Goal: Information Seeking & Learning: Browse casually

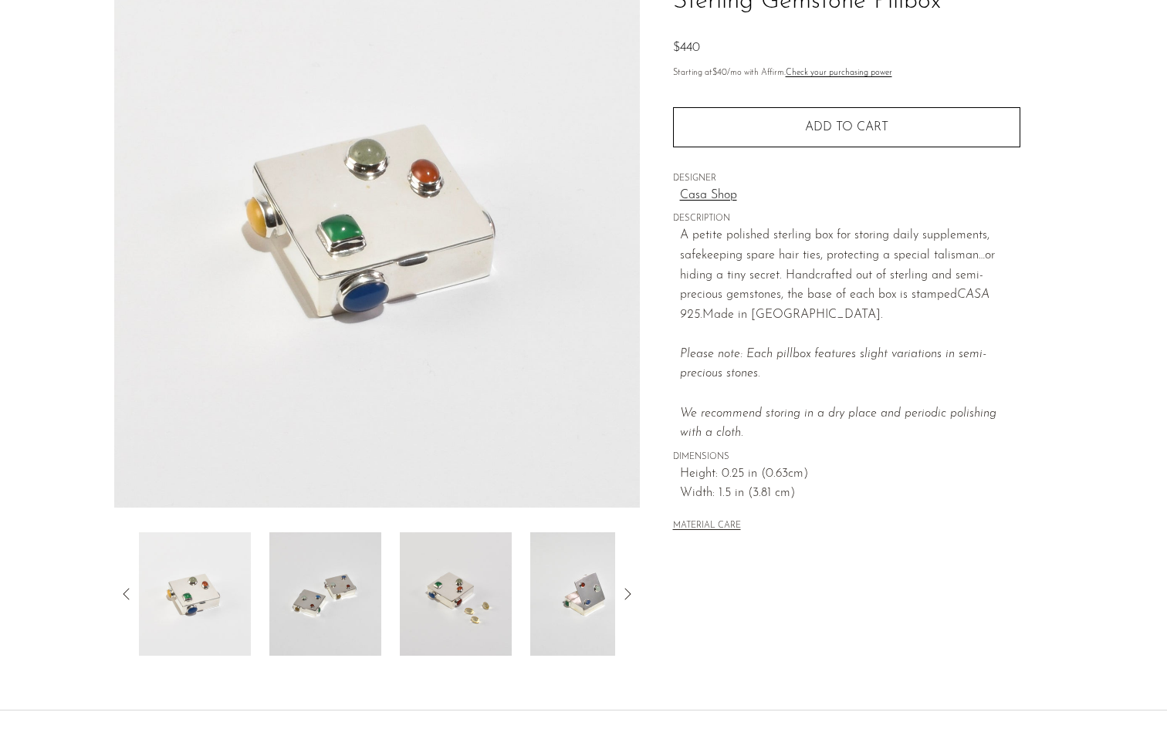
scroll to position [235, 0]
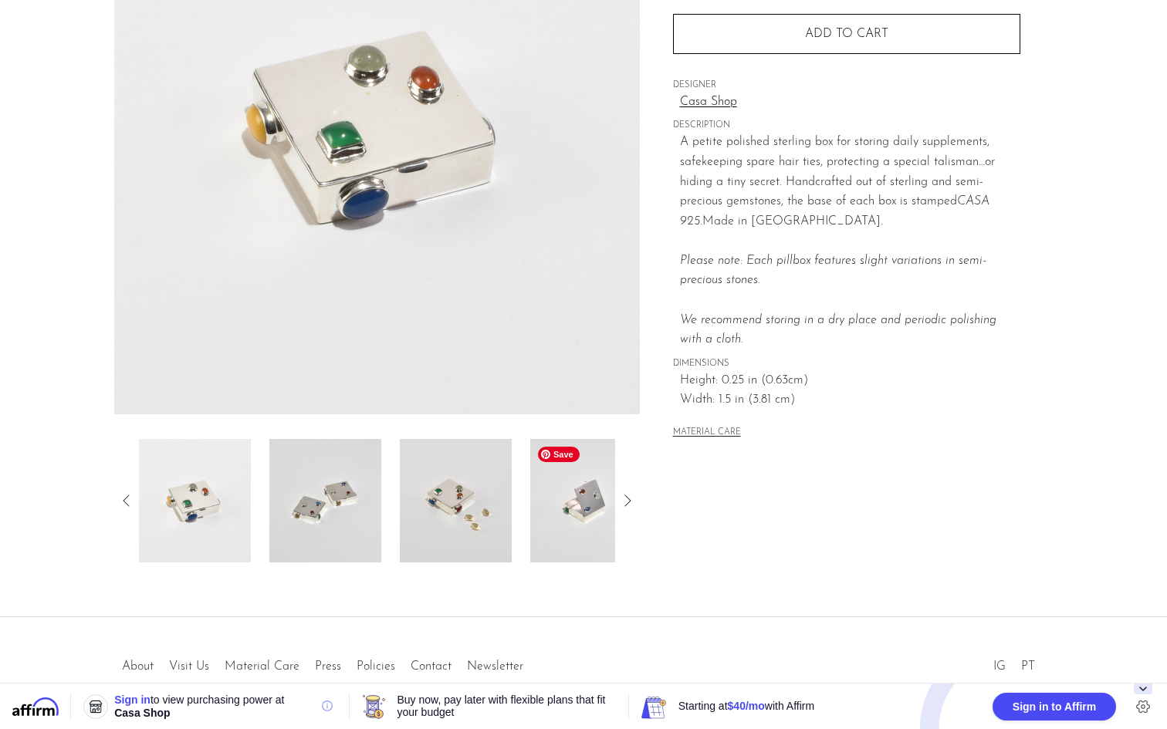
click at [580, 536] on img at bounding box center [586, 500] width 112 height 123
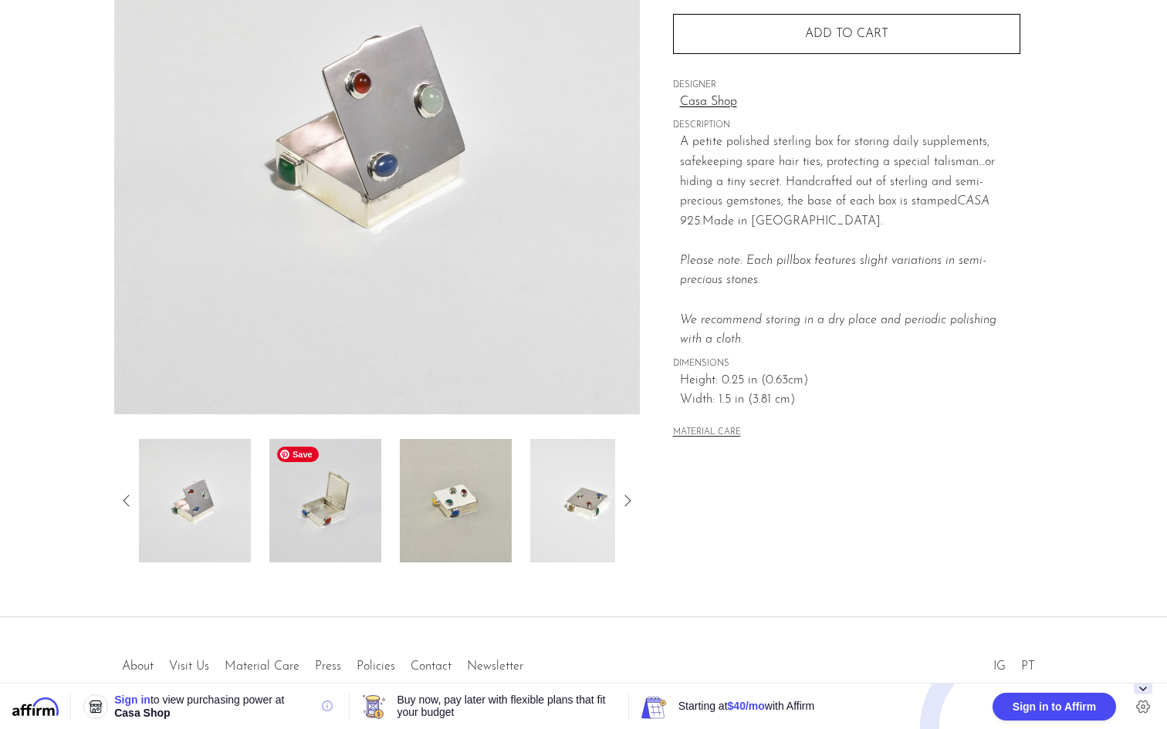
click at [312, 534] on img at bounding box center [325, 500] width 112 height 123
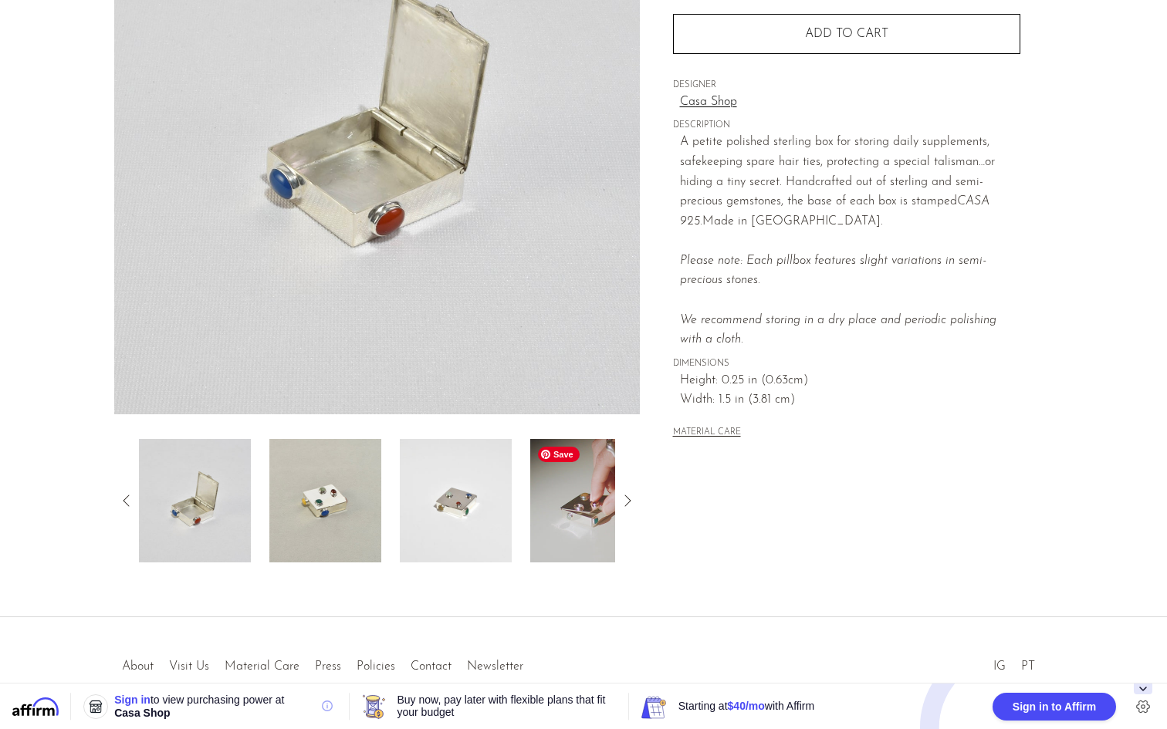
click at [572, 501] on img at bounding box center [586, 500] width 112 height 123
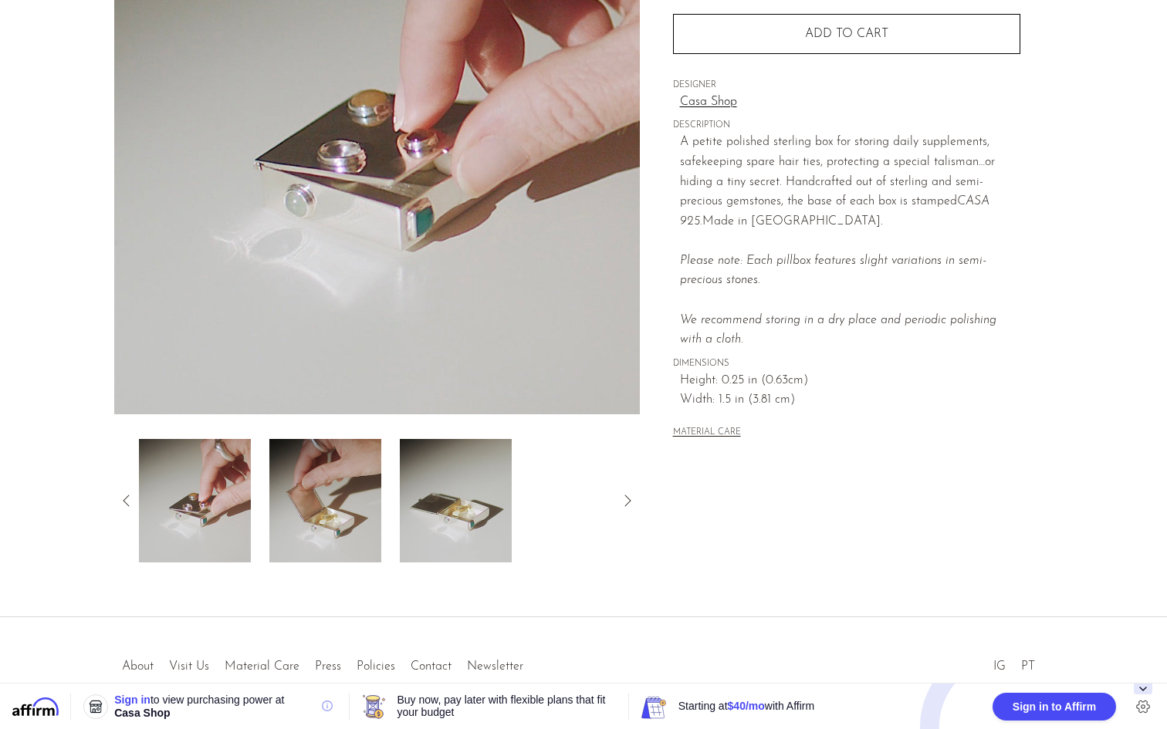
scroll to position [0, 0]
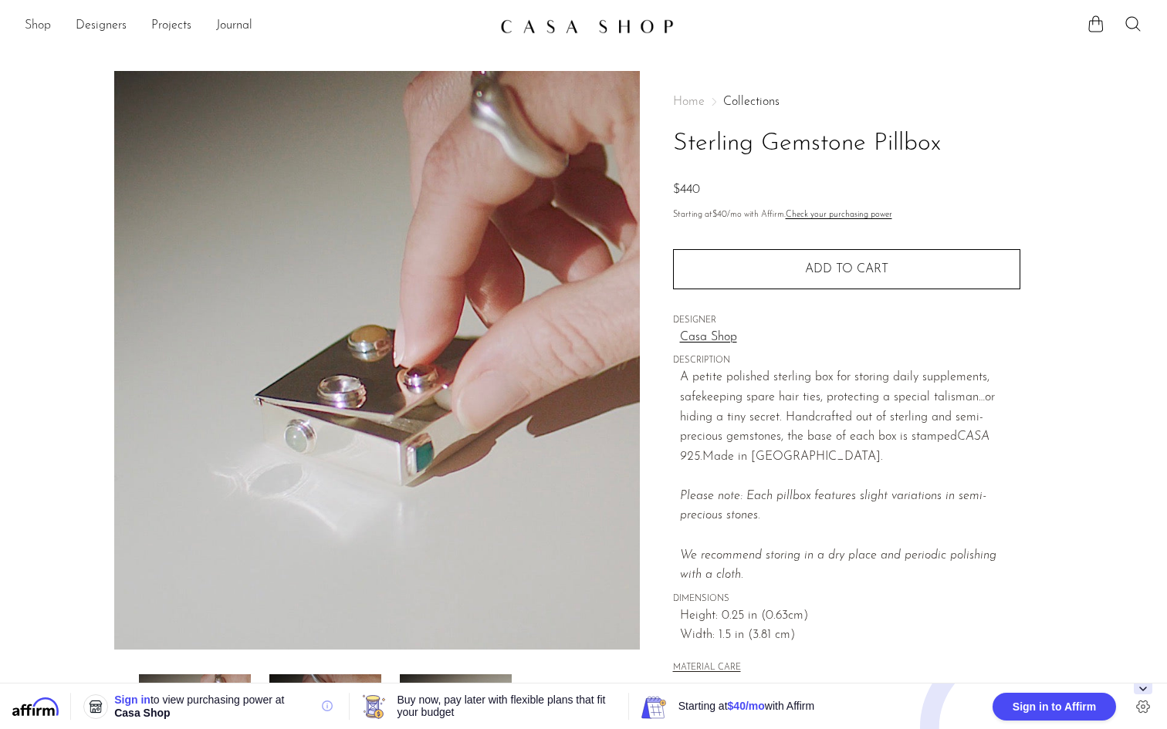
click at [44, 31] on link "Shop" at bounding box center [38, 26] width 26 height 20
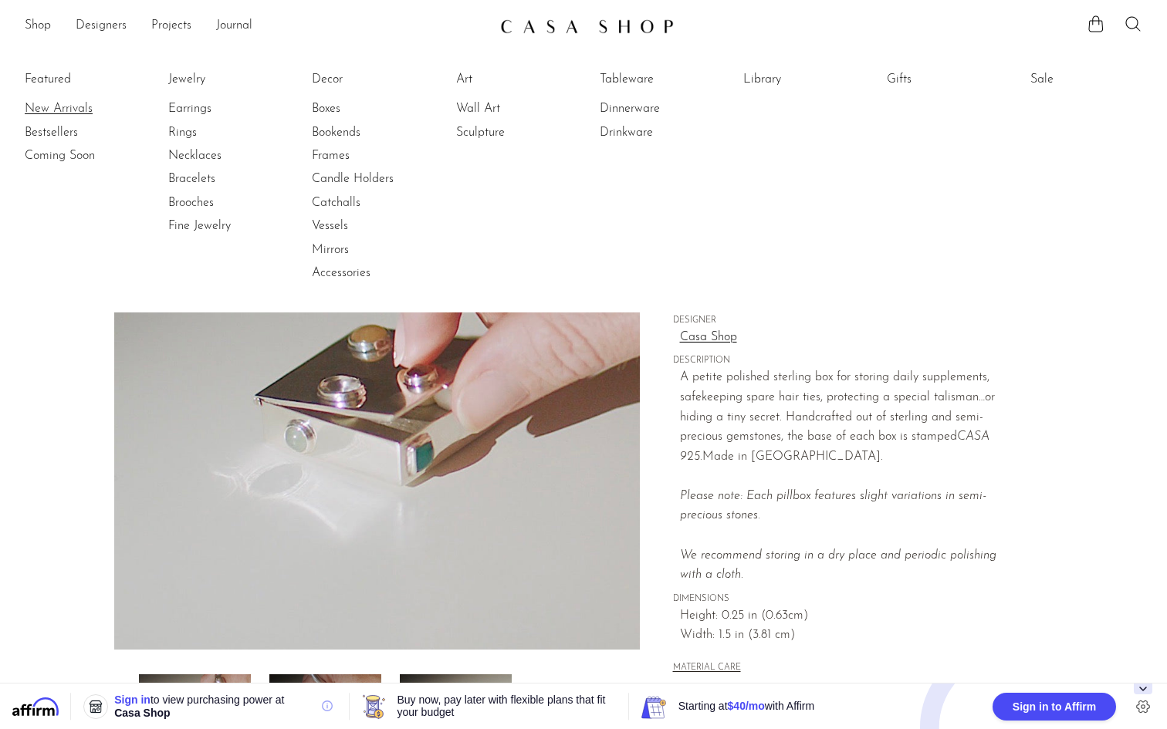
click at [64, 106] on link "New Arrivals" at bounding box center [83, 108] width 116 height 17
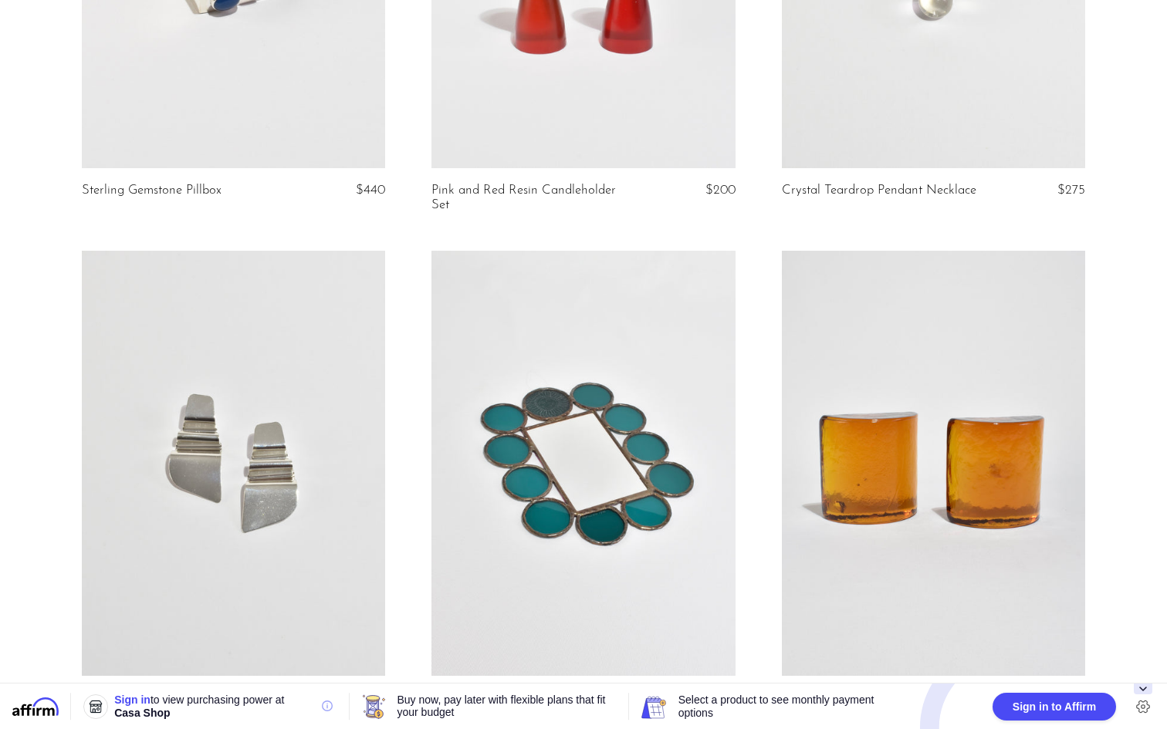
scroll to position [2118, 0]
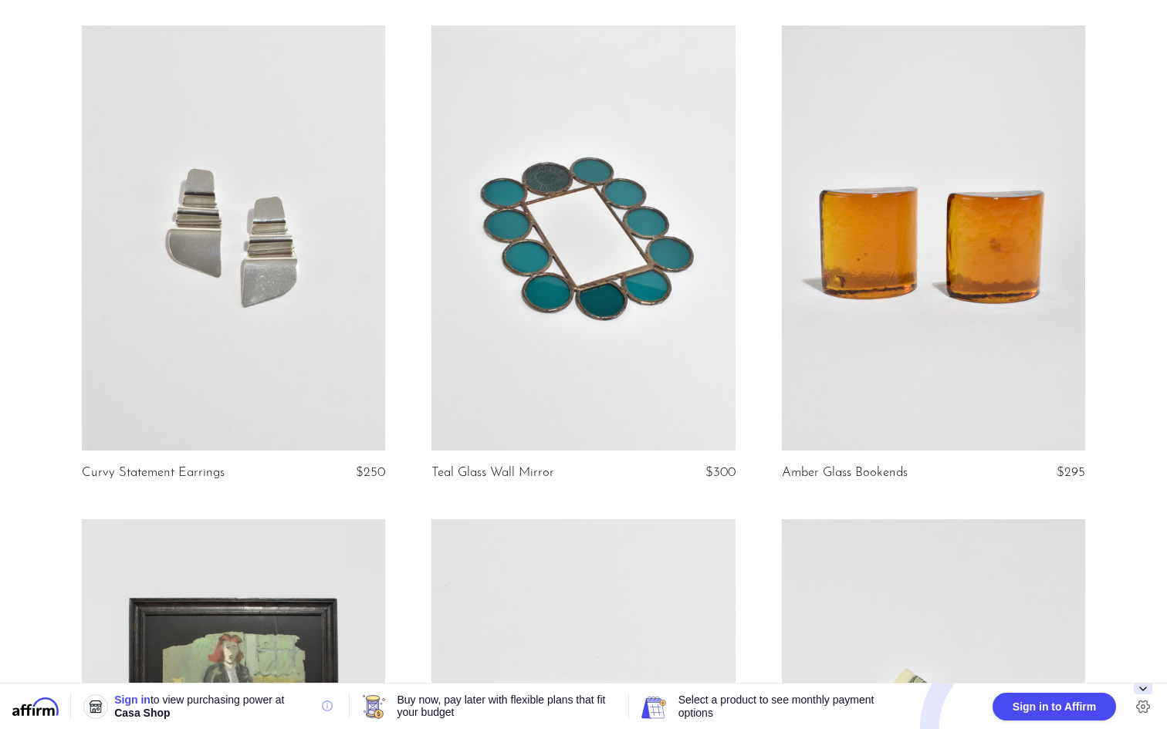
click at [991, 257] on link at bounding box center [934, 237] width 304 height 425
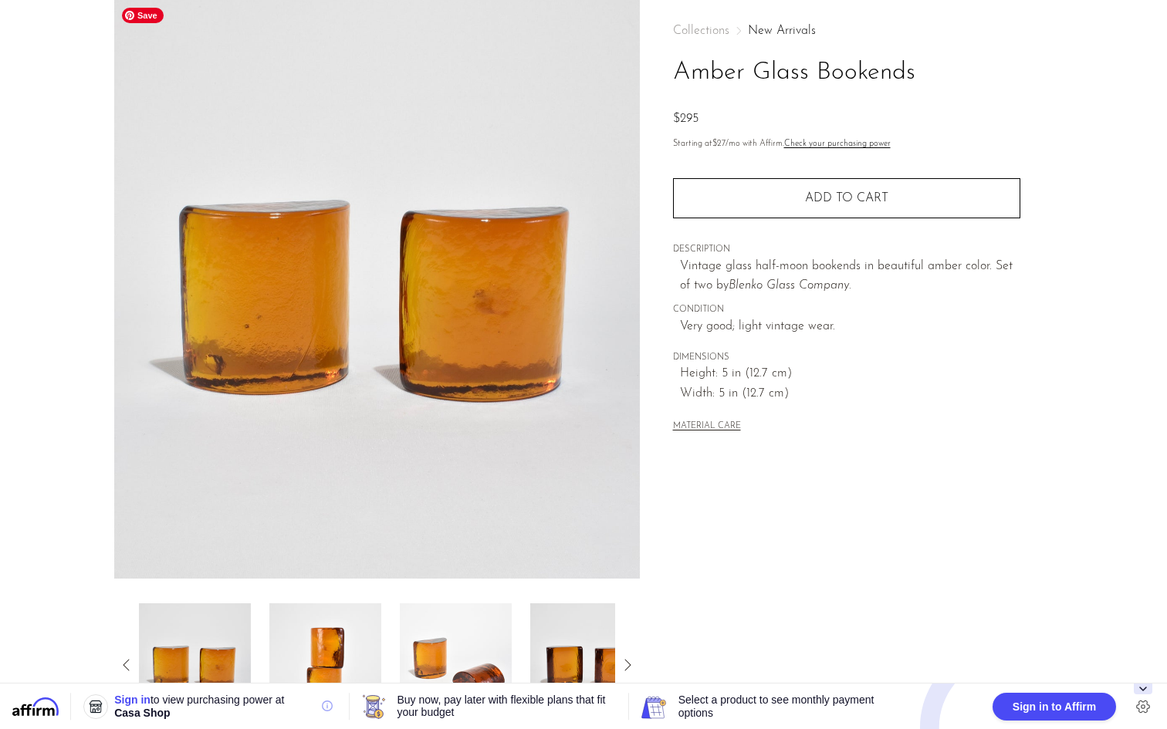
scroll to position [148, 0]
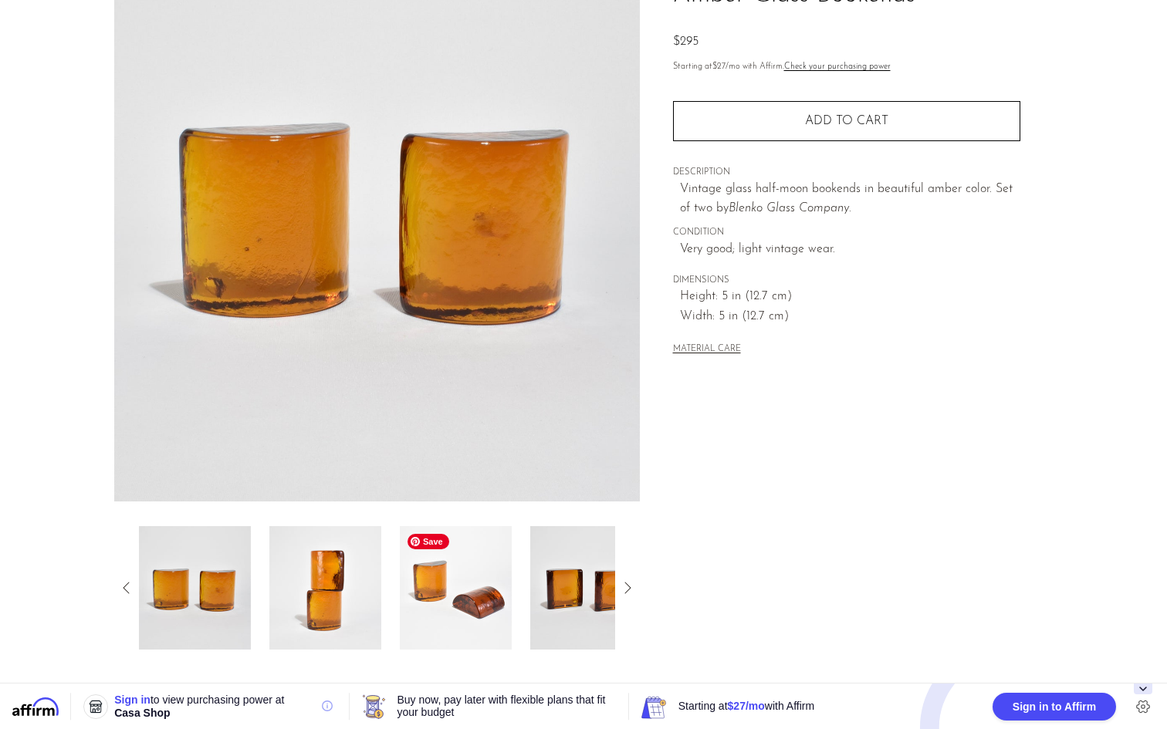
click at [499, 596] on img at bounding box center [456, 587] width 112 height 123
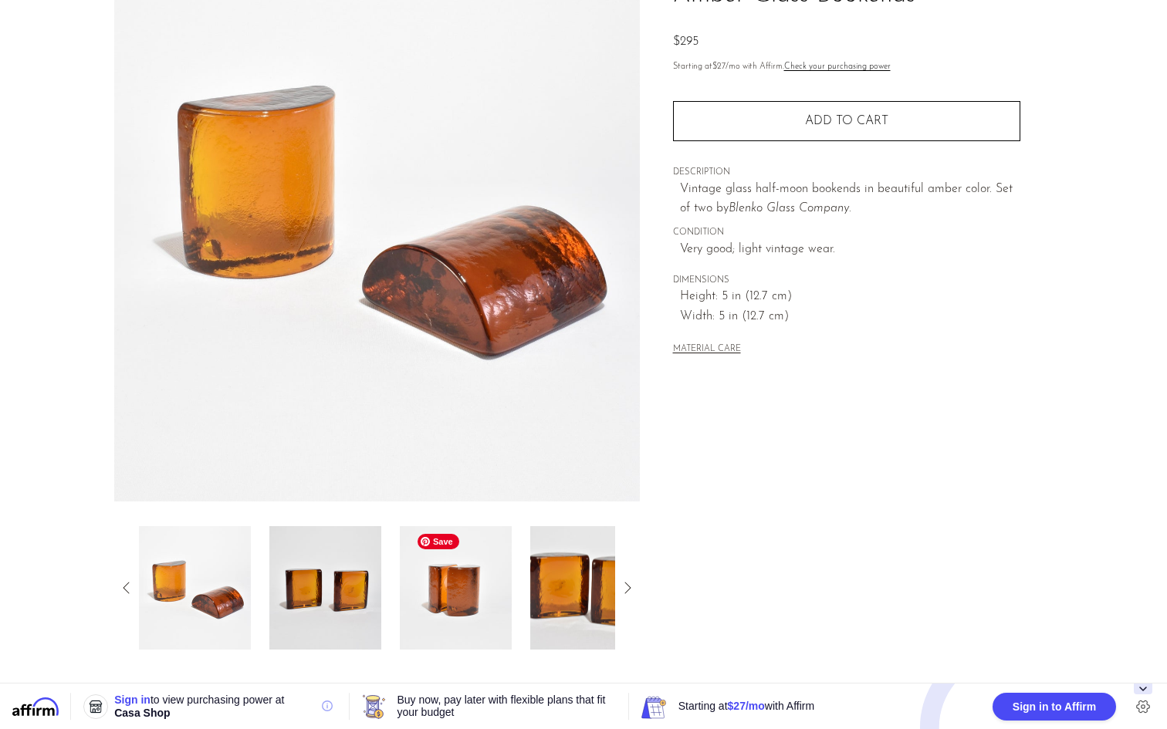
click at [483, 587] on img at bounding box center [456, 587] width 112 height 123
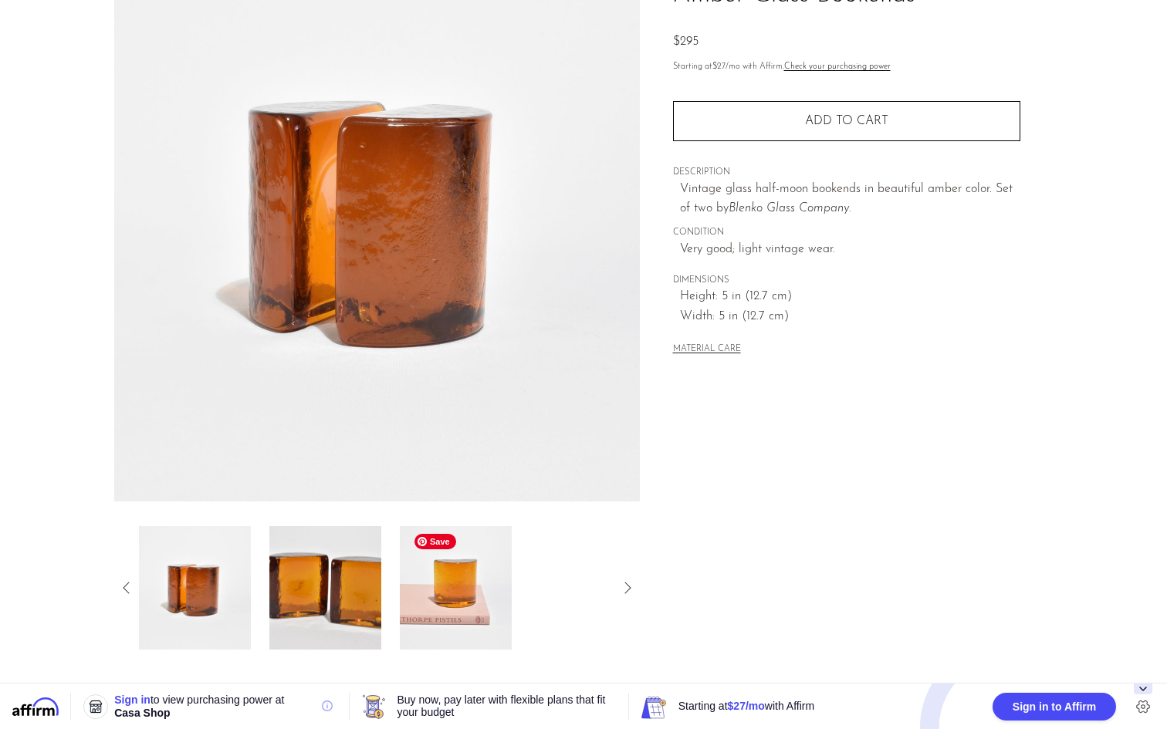
click at [461, 591] on img at bounding box center [456, 587] width 112 height 123
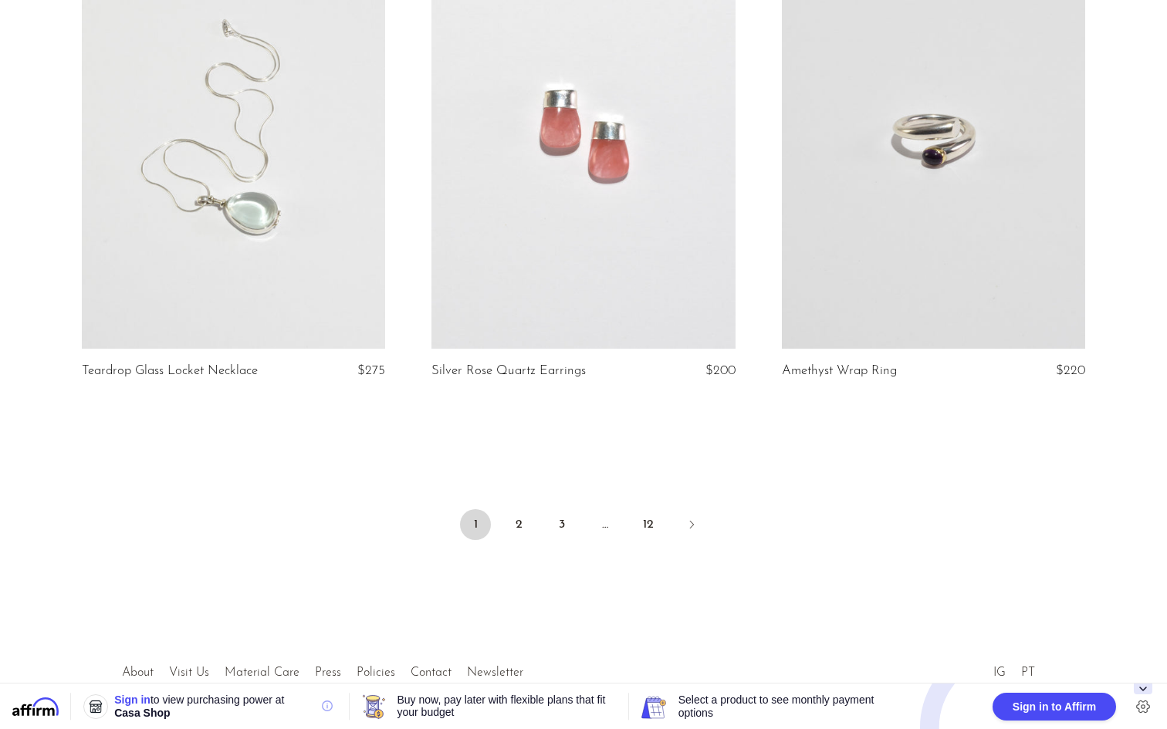
scroll to position [5721, 0]
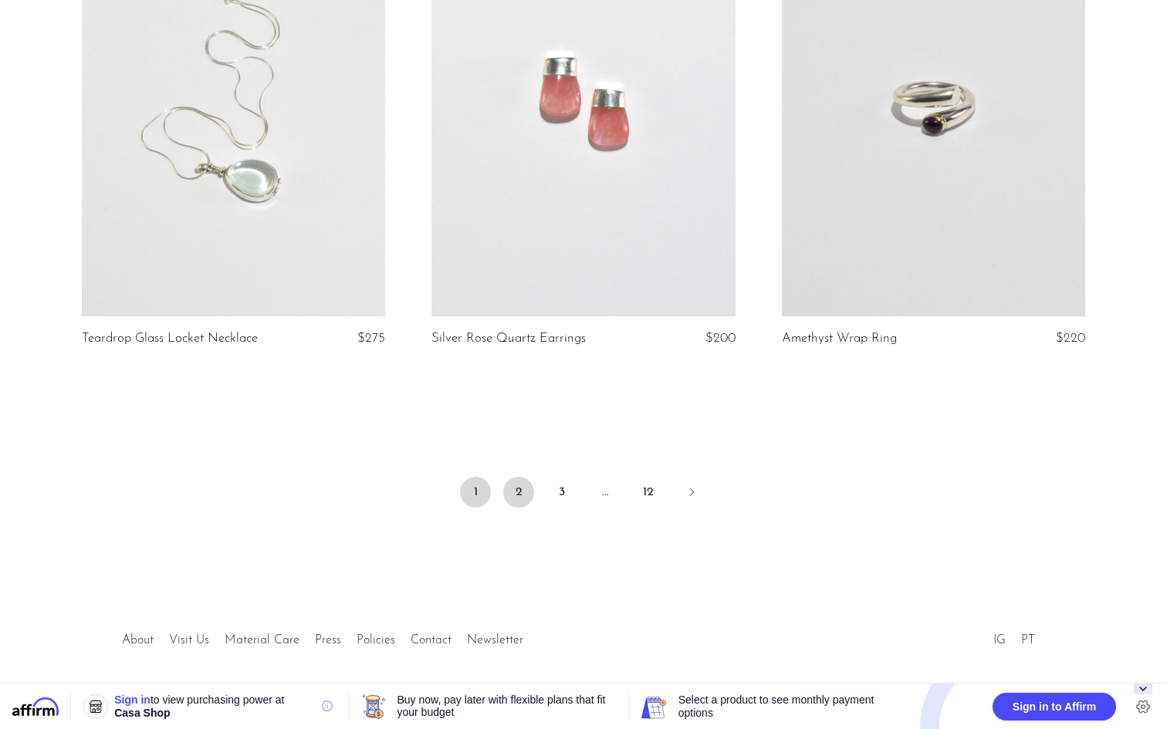
click at [524, 477] on link "2" at bounding box center [518, 492] width 31 height 31
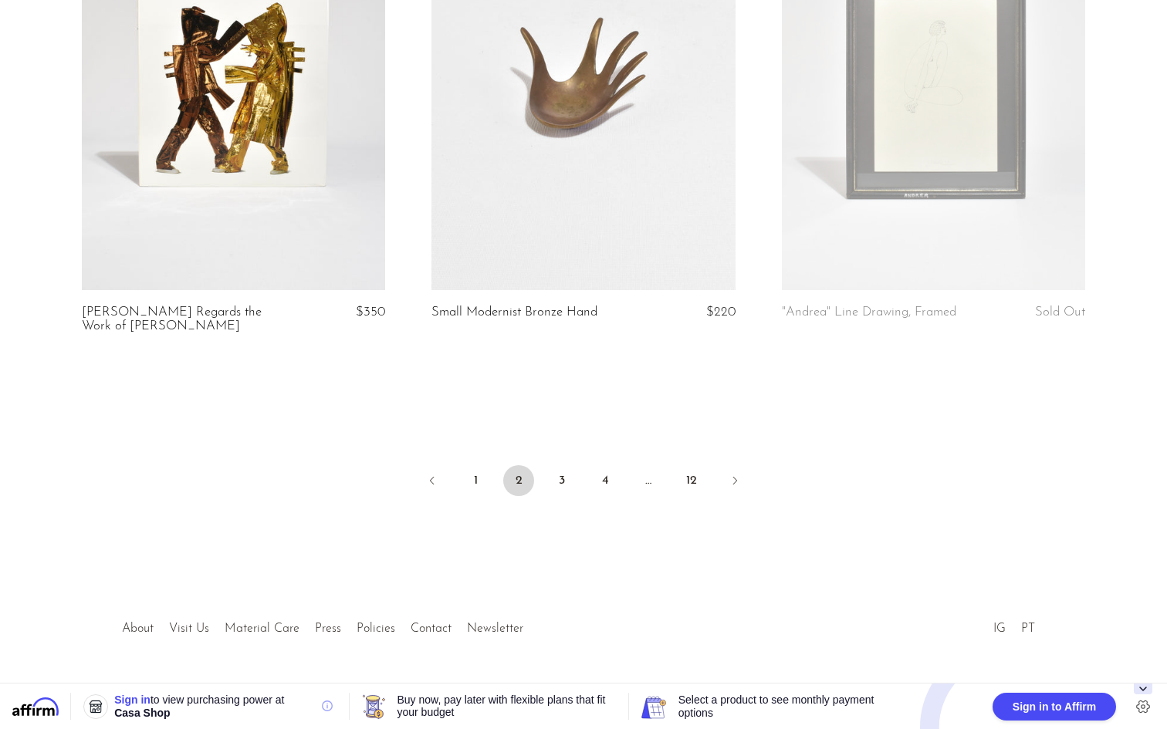
scroll to position [5721, 0]
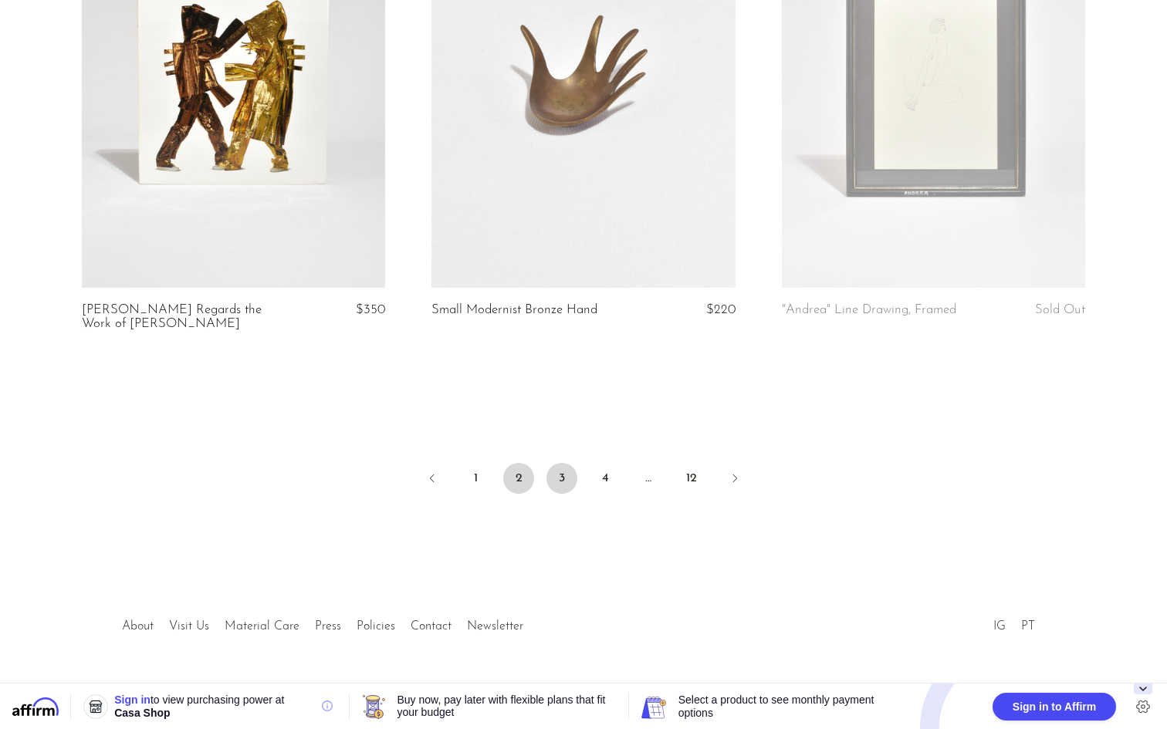
click at [559, 471] on link "3" at bounding box center [561, 478] width 31 height 31
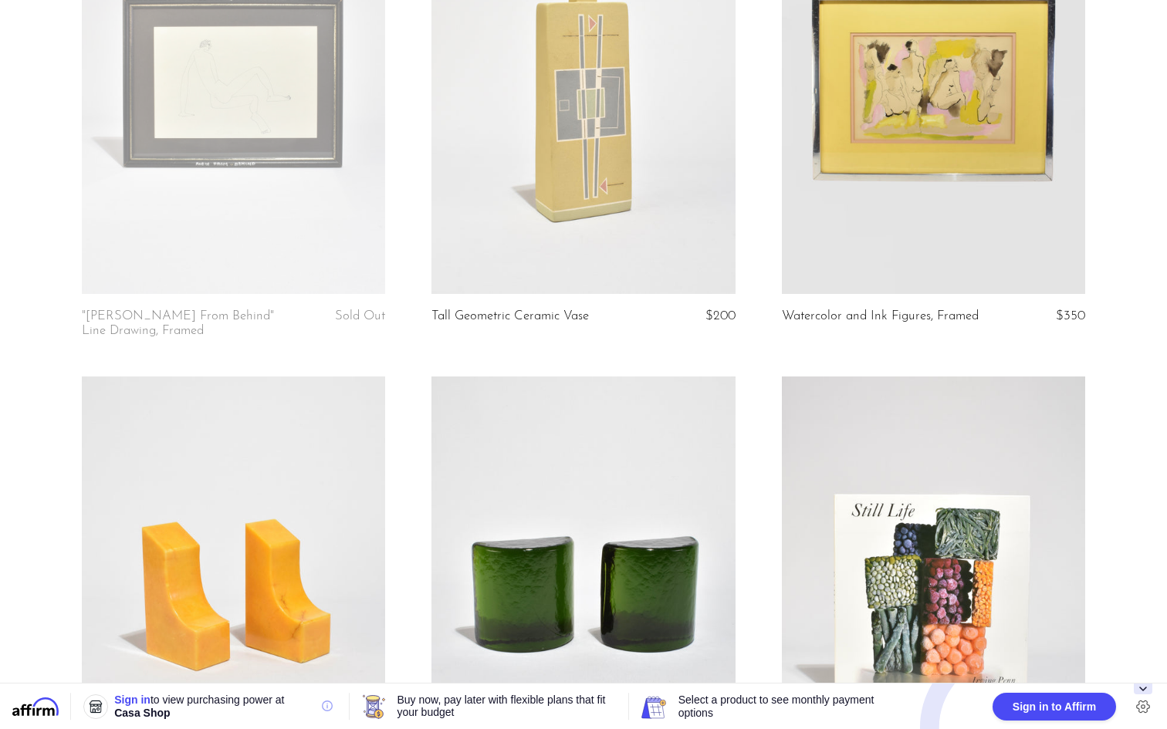
scroll to position [4094, 0]
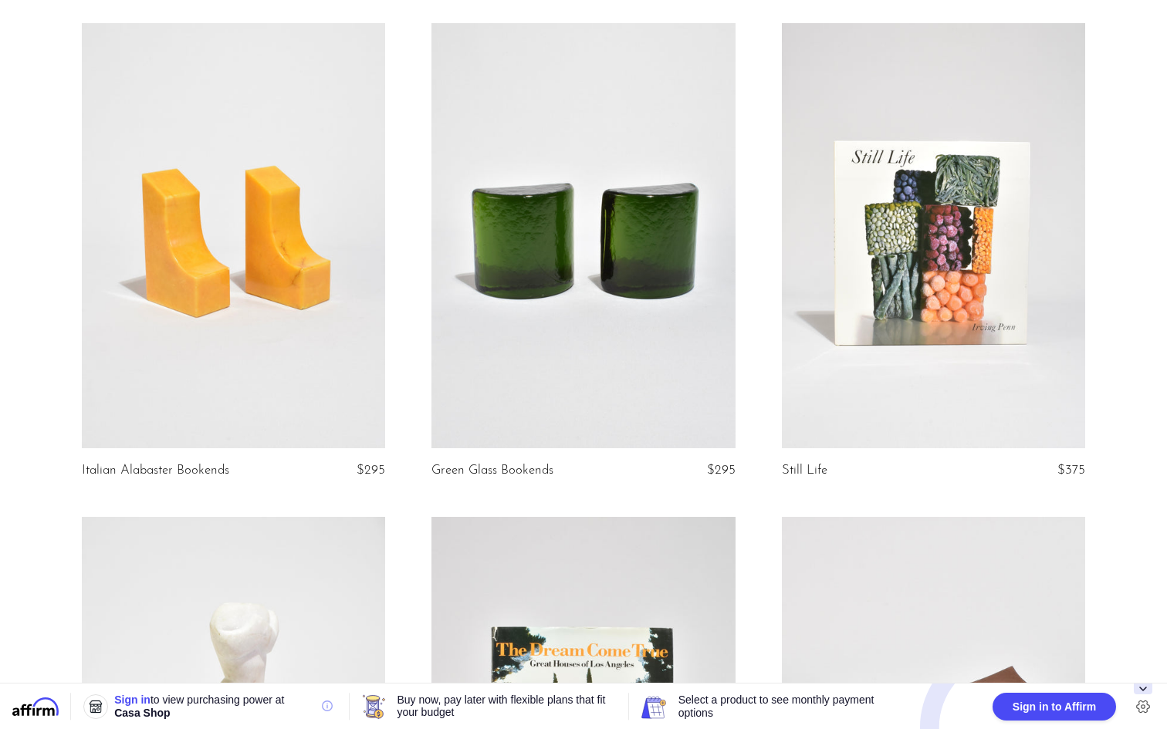
click at [618, 258] on link at bounding box center [583, 235] width 304 height 425
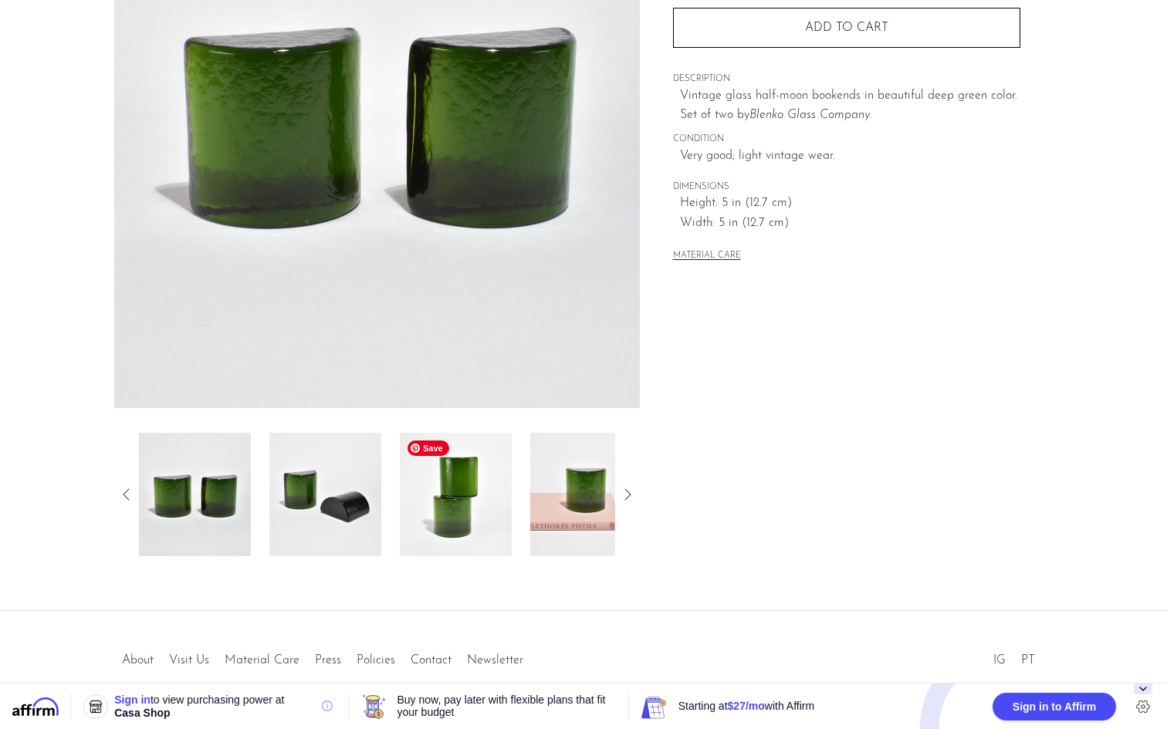
scroll to position [245, 0]
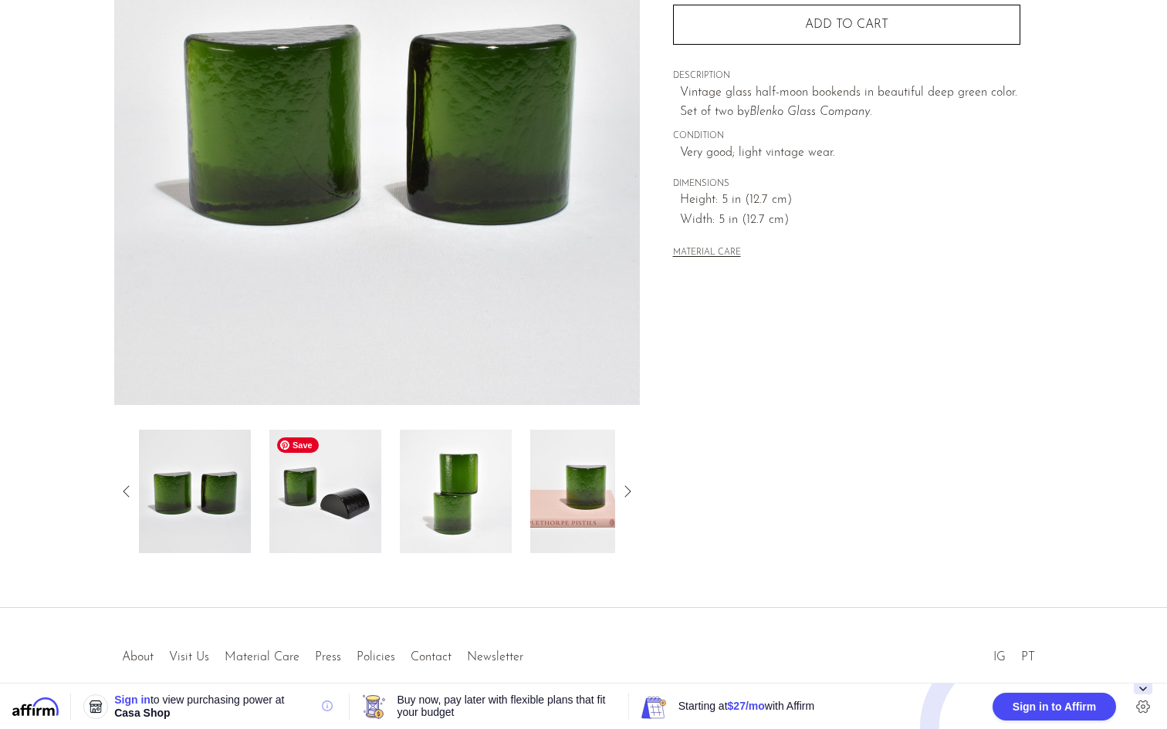
click at [325, 488] on img at bounding box center [325, 491] width 112 height 123
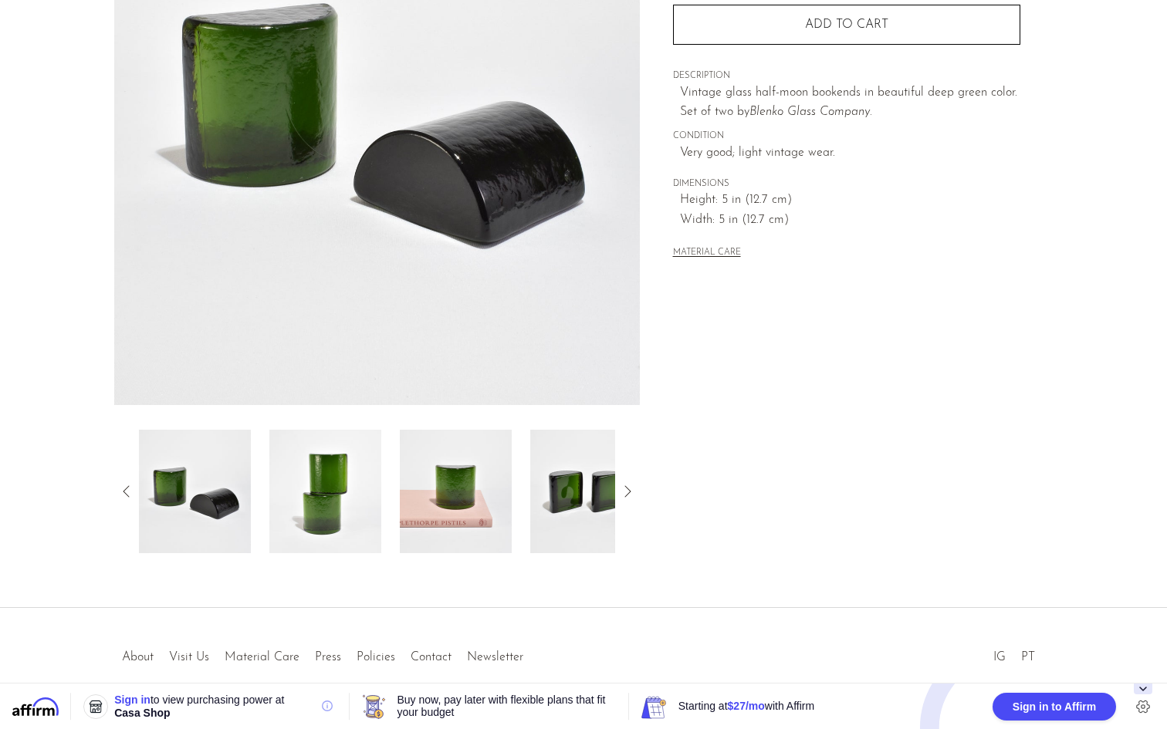
click at [390, 488] on div at bounding box center [377, 491] width 476 height 123
click at [520, 485] on div at bounding box center [377, 491] width 476 height 123
click at [585, 486] on img at bounding box center [586, 491] width 112 height 123
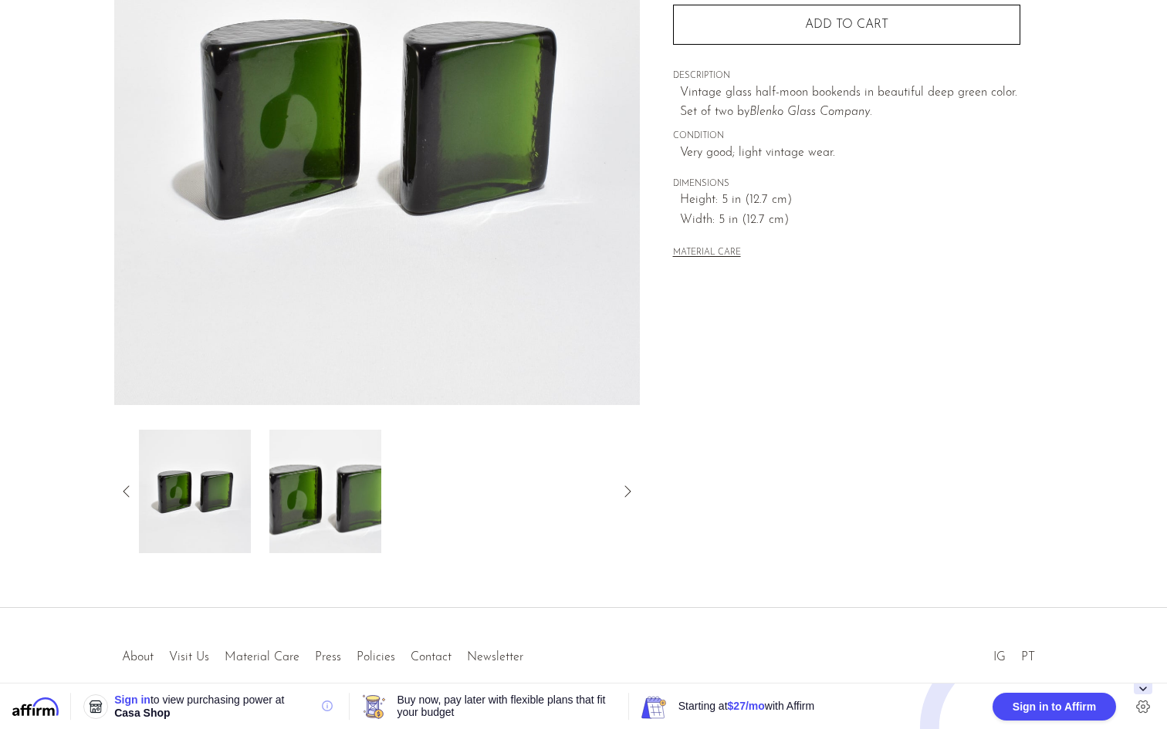
scroll to position [0, 0]
